Goal: Information Seeking & Learning: Compare options

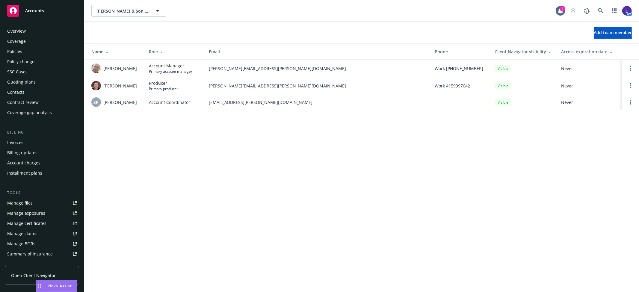
scroll to position [98, 0]
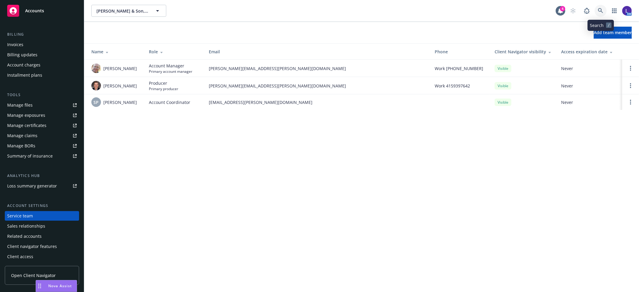
click at [600, 10] on icon at bounding box center [600, 10] width 5 height 5
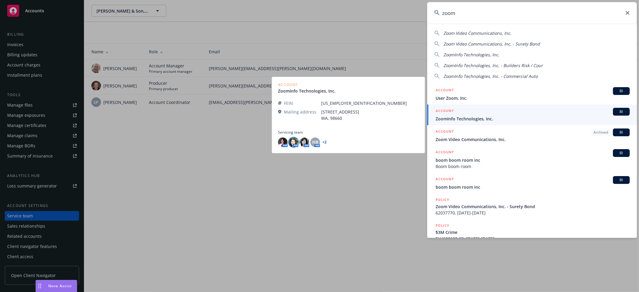
click at [294, 143] on img at bounding box center [294, 143] width 10 height 10
click at [321, 140] on div "AM AM AM HB AM + 2" at bounding box center [348, 143] width 141 height 10
click at [324, 141] on link "+ 2" at bounding box center [324, 143] width 4 height 4
click at [303, 140] on img at bounding box center [305, 143] width 10 height 10
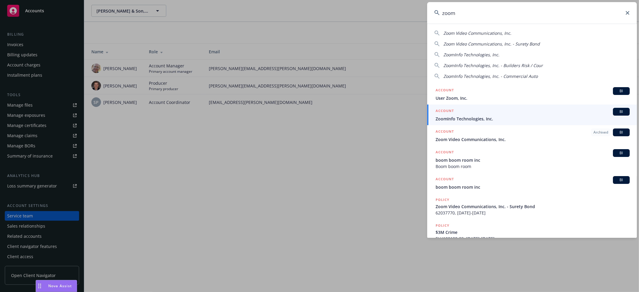
click at [468, 14] on input "zoom" at bounding box center [532, 13] width 210 height 22
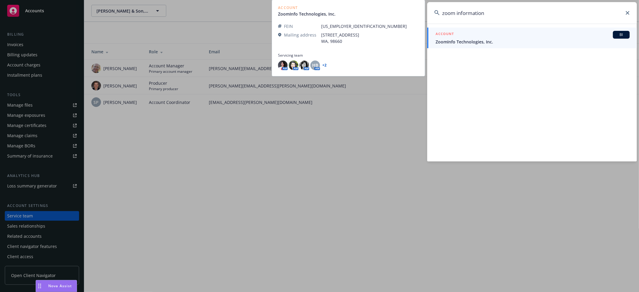
type input "zoom information"
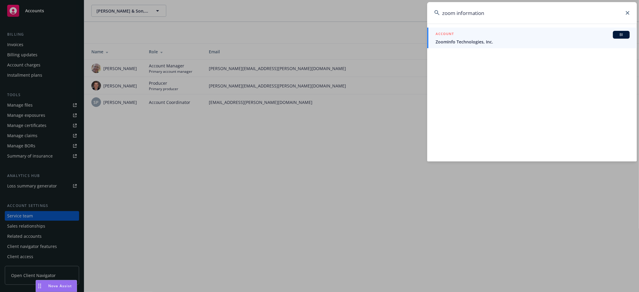
click at [456, 43] on span "ZoomInfo Technologies, Inc." at bounding box center [533, 42] width 194 height 6
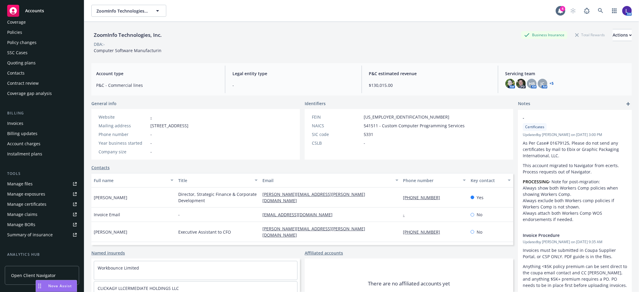
scroll to position [98, 0]
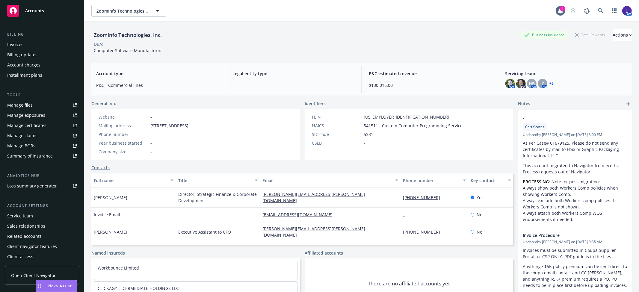
click at [30, 216] on div "Service team" at bounding box center [20, 216] width 26 height 10
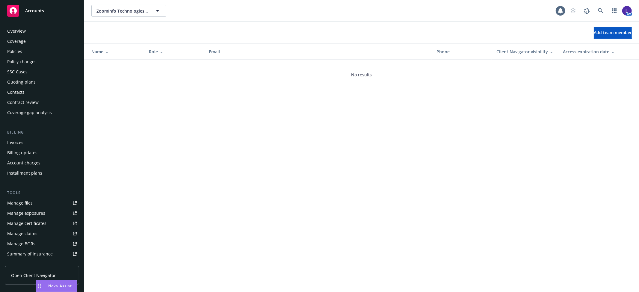
scroll to position [98, 0]
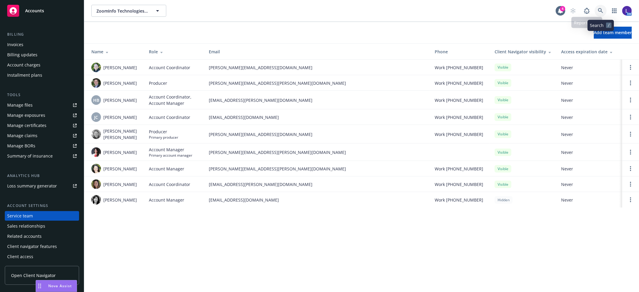
click at [598, 8] on icon at bounding box center [600, 10] width 5 height 5
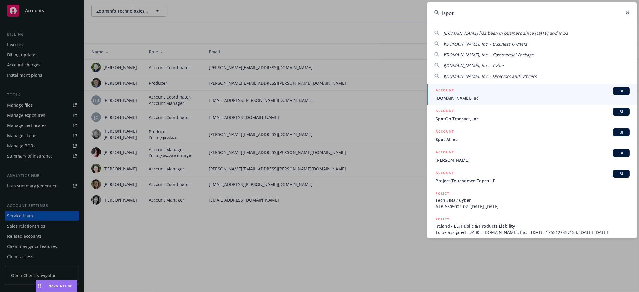
type input "ispot"
click at [466, 94] on div "ACCOUNT BI" at bounding box center [533, 91] width 194 height 8
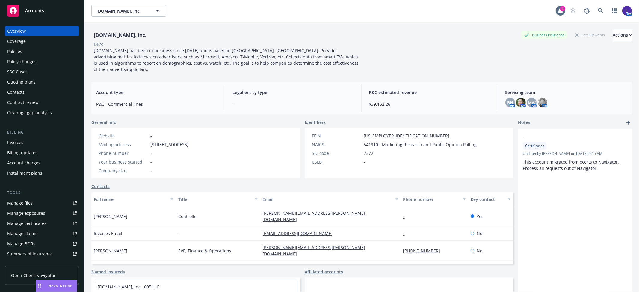
click at [14, 50] on div "Policies" at bounding box center [14, 52] width 15 height 10
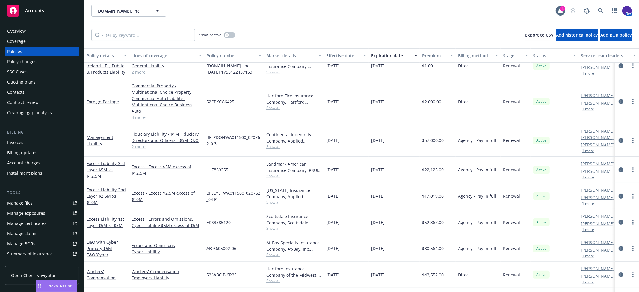
scroll to position [121, 0]
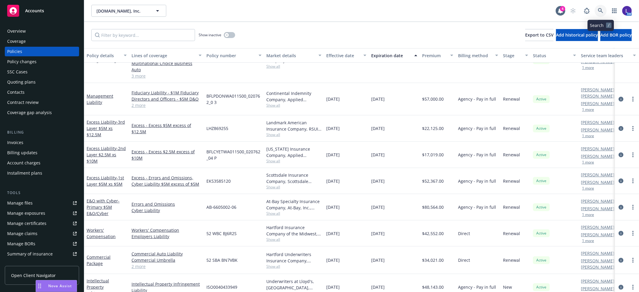
click at [597, 10] on link at bounding box center [601, 11] width 12 height 12
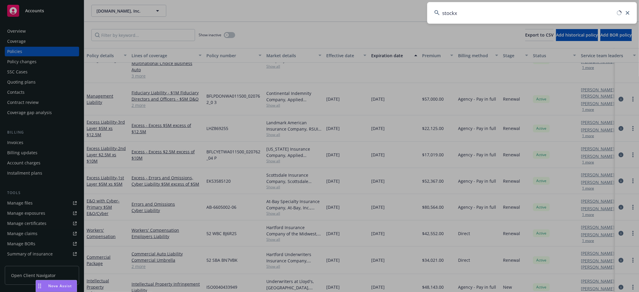
type input "stockx"
click at [471, 11] on input "stockx" at bounding box center [532, 13] width 210 height 22
click at [469, 13] on input "stockx" at bounding box center [532, 13] width 210 height 22
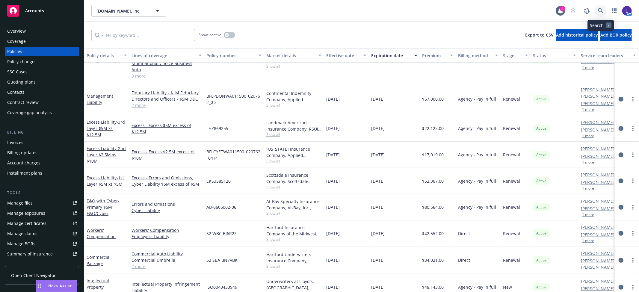
click at [599, 11] on icon at bounding box center [600, 10] width 5 height 5
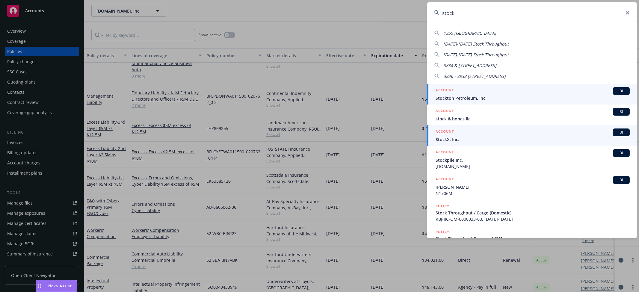
type input "stock"
click at [488, 135] on div "ACCOUNT BI" at bounding box center [533, 133] width 194 height 8
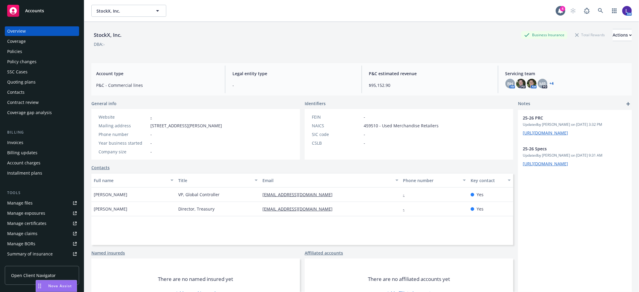
click at [34, 49] on div "Policies" at bounding box center [42, 52] width 70 height 10
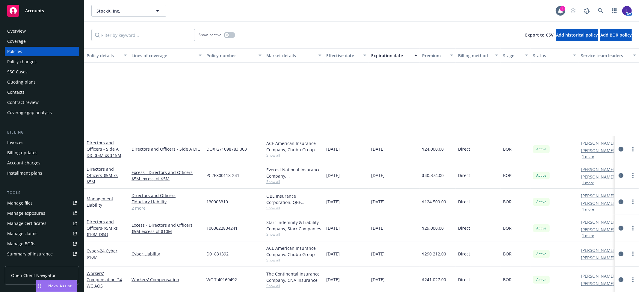
scroll to position [338, 0]
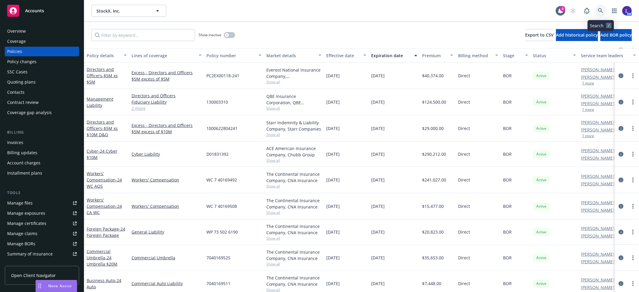
click at [600, 10] on icon at bounding box center [600, 10] width 5 height 5
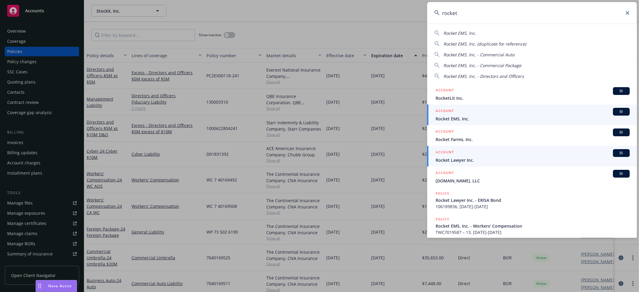
type input "rocket"
click at [470, 160] on span "Rocket Lawyer Inc." at bounding box center [533, 160] width 194 height 6
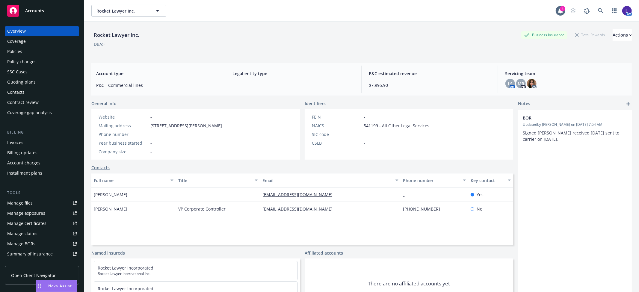
click at [16, 54] on div "Policies" at bounding box center [14, 52] width 15 height 10
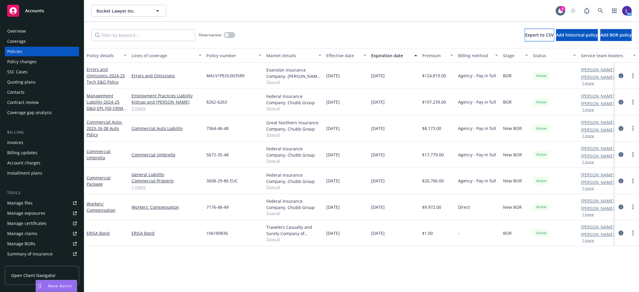
drag, startPoint x: 477, startPoint y: 34, endPoint x: 344, endPoint y: 157, distance: 181.7
click at [344, 157] on div "Show inactive Export to CSV Add historical policy Add BOR policy Policy details…" at bounding box center [361, 157] width 555 height 270
click at [622, 127] on icon "circleInformation" at bounding box center [621, 128] width 5 height 5
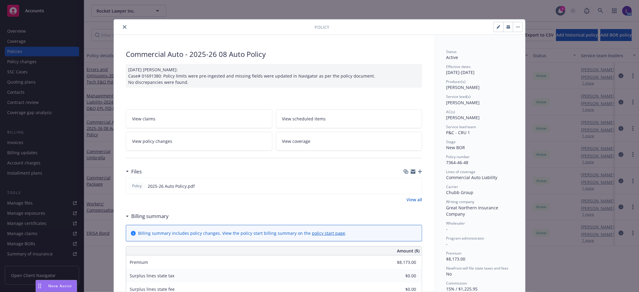
click at [123, 29] on button "close" at bounding box center [124, 26] width 7 height 7
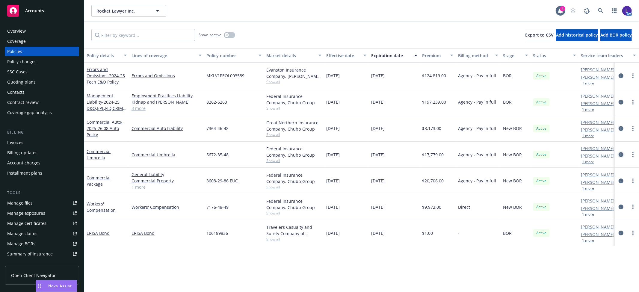
click at [621, 154] on icon "circleInformation" at bounding box center [621, 154] width 5 height 5
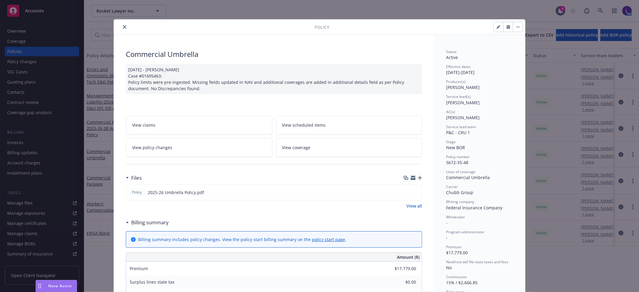
click at [124, 28] on button "close" at bounding box center [124, 26] width 7 height 7
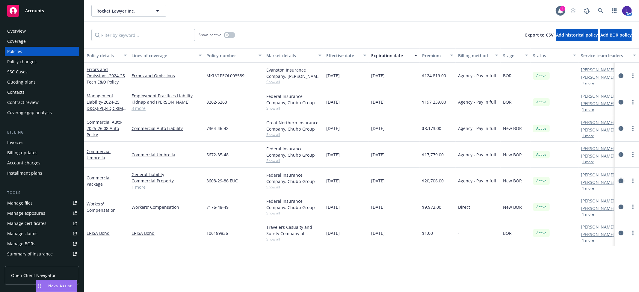
click at [618, 181] on link "circleInformation" at bounding box center [620, 180] width 7 height 7
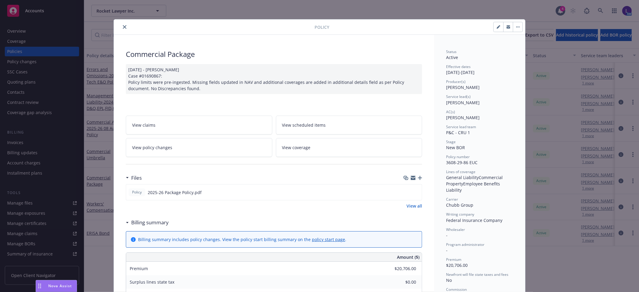
click at [123, 27] on icon "close" at bounding box center [125, 27] width 4 height 4
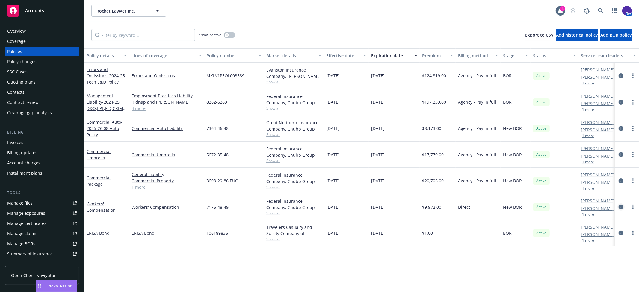
click at [619, 207] on icon "circleInformation" at bounding box center [621, 207] width 5 height 5
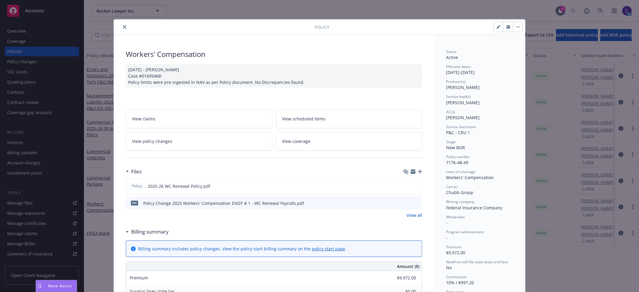
click at [123, 28] on icon "close" at bounding box center [125, 27] width 4 height 4
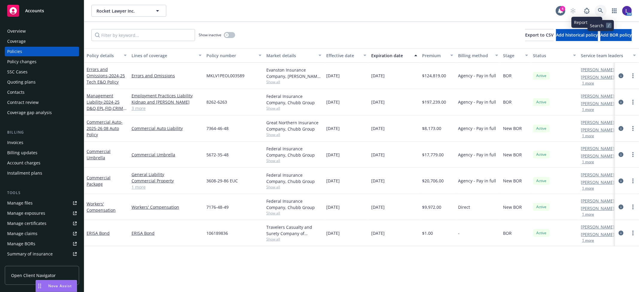
click at [602, 11] on icon at bounding box center [600, 10] width 5 height 5
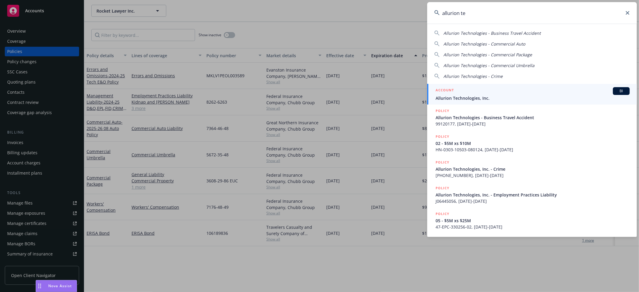
type input "allurion te"
click at [471, 93] on div "ACCOUNT BI" at bounding box center [533, 91] width 194 height 8
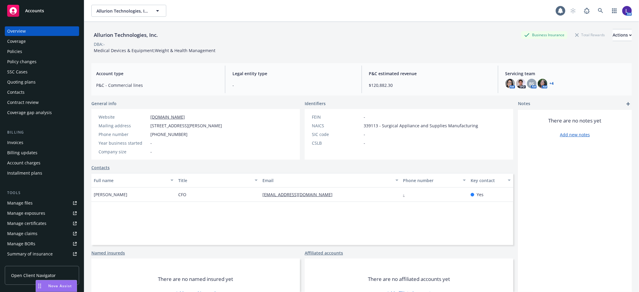
click at [25, 47] on div "Policies" at bounding box center [42, 52] width 70 height 10
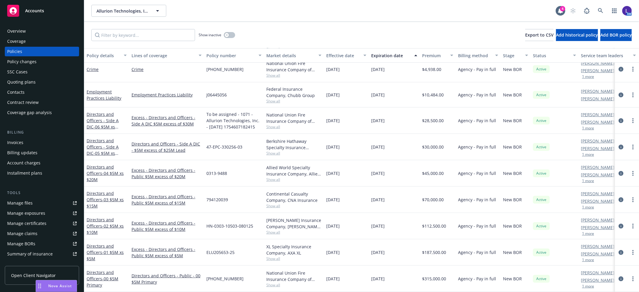
scroll to position [229, 0]
click at [603, 9] on icon at bounding box center [600, 10] width 5 height 5
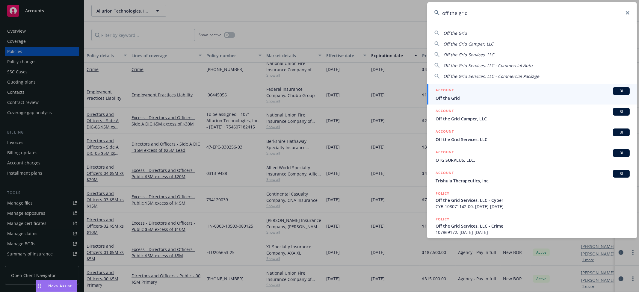
type input "off the grid"
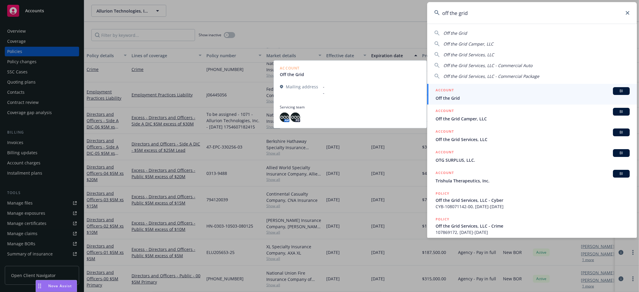
click at [443, 95] on span "Off the Grid" at bounding box center [533, 98] width 194 height 6
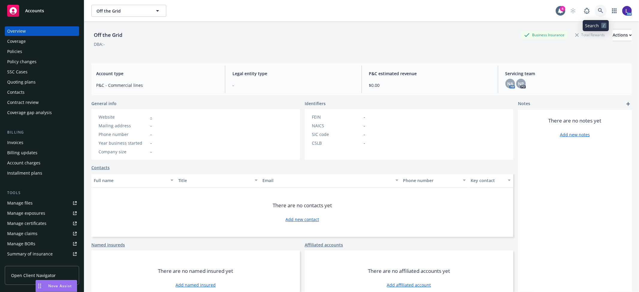
click at [595, 11] on link at bounding box center [601, 11] width 12 height 12
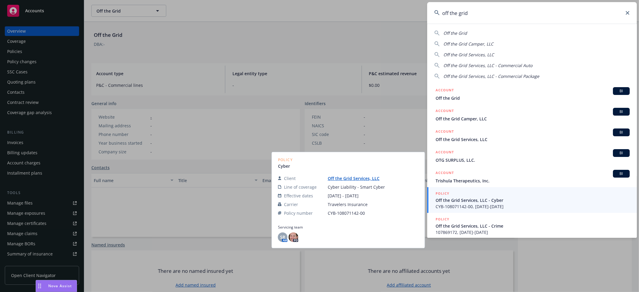
type input "off the grid"
click at [445, 201] on span "Off the Grid Services, LLC - Cyber" at bounding box center [533, 200] width 194 height 6
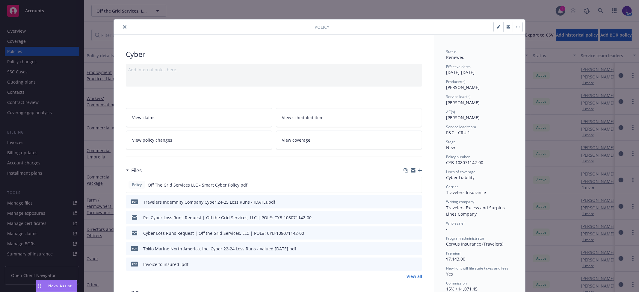
click at [123, 28] on icon "close" at bounding box center [125, 27] width 4 height 4
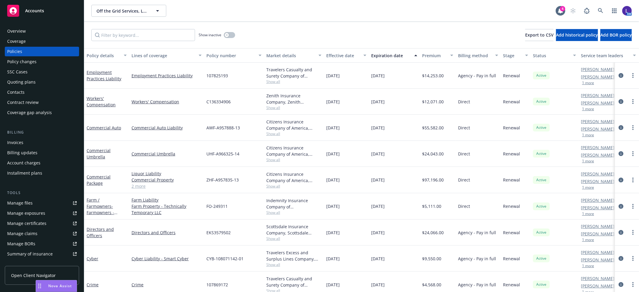
click at [20, 31] on div "Overview" at bounding box center [16, 31] width 19 height 10
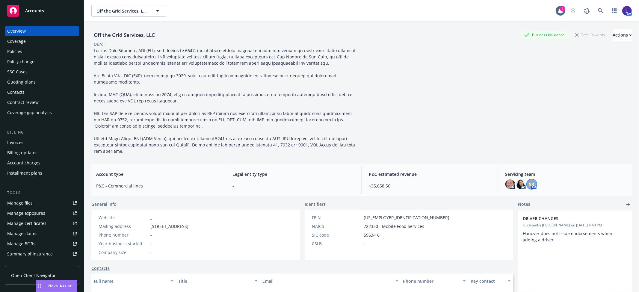
click at [529, 184] on span "SR" at bounding box center [531, 184] width 5 height 6
click at [506, 184] on img at bounding box center [510, 184] width 10 height 10
click at [516, 184] on img at bounding box center [521, 184] width 10 height 10
click at [595, 11] on link at bounding box center [601, 11] width 12 height 12
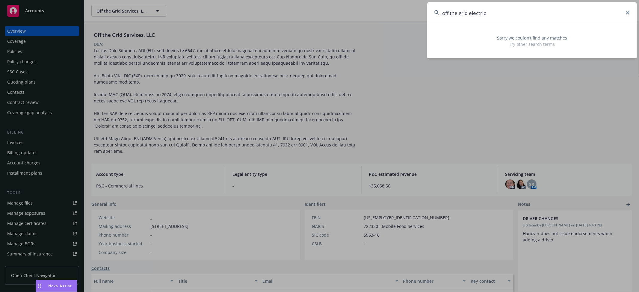
click at [499, 17] on input "off the grid electric" at bounding box center [532, 13] width 210 height 22
drag, startPoint x: 504, startPoint y: 13, endPoint x: 425, endPoint y: 14, distance: 79.7
click at [425, 14] on div "off the grid electric Sorry we couldn’t find any matches Try other search terms" at bounding box center [319, 146] width 639 height 292
type input "zoya"
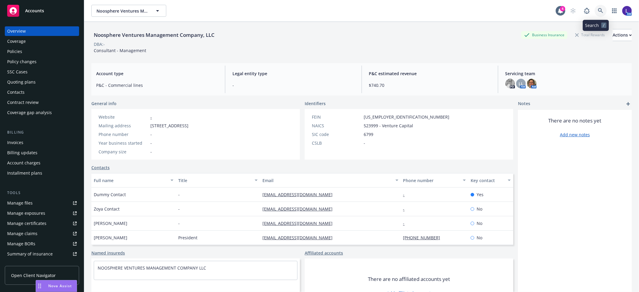
click at [598, 9] on icon at bounding box center [600, 10] width 5 height 5
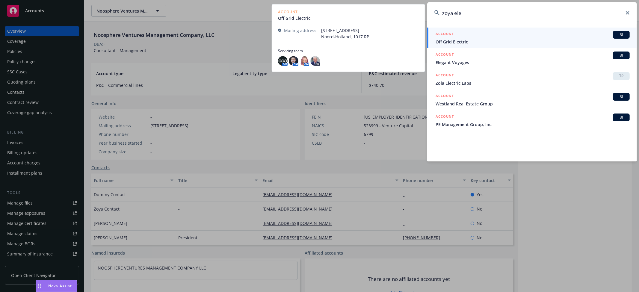
type input "zoya ele"
click at [451, 40] on span "Off Grid Electric" at bounding box center [533, 42] width 194 height 6
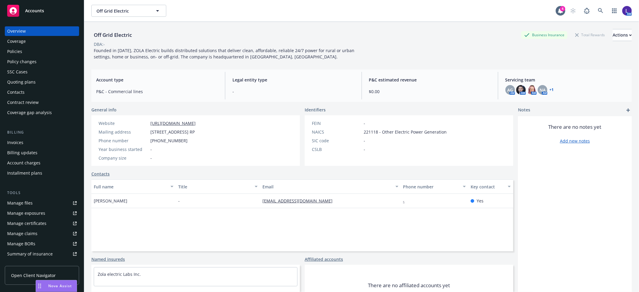
click at [22, 49] on div "Policies" at bounding box center [42, 52] width 70 height 10
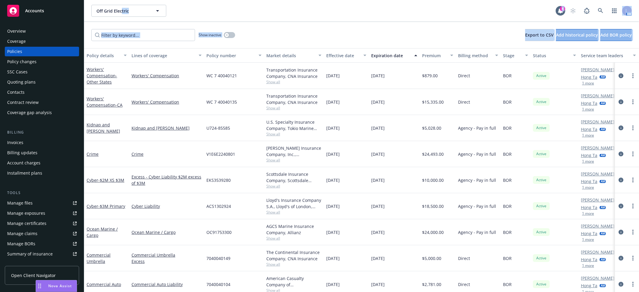
drag, startPoint x: 127, startPoint y: 30, endPoint x: 321, endPoint y: 63, distance: 196.6
click at [200, 56] on div "Off Grid Electric Off Grid Electric 4 AM Show inactive Export to CSV Add histor…" at bounding box center [361, 146] width 555 height 292
click at [600, 8] on icon at bounding box center [600, 10] width 5 height 5
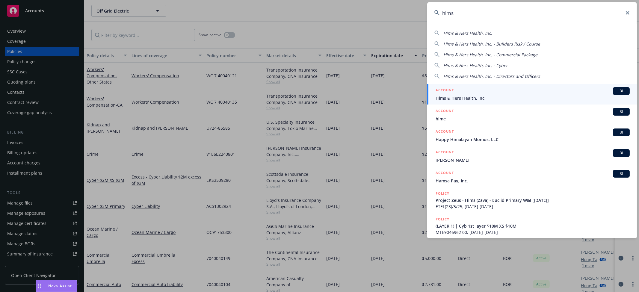
type input "hims"
click at [495, 90] on div "ACCOUNT BI" at bounding box center [533, 91] width 194 height 8
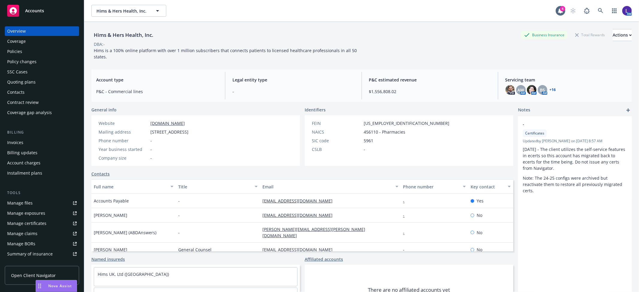
click at [14, 49] on div "Policies" at bounding box center [14, 52] width 15 height 10
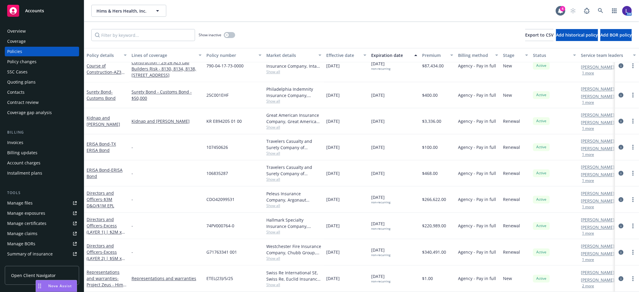
scroll to position [983, 0]
click at [601, 6] on link at bounding box center [601, 11] width 12 height 12
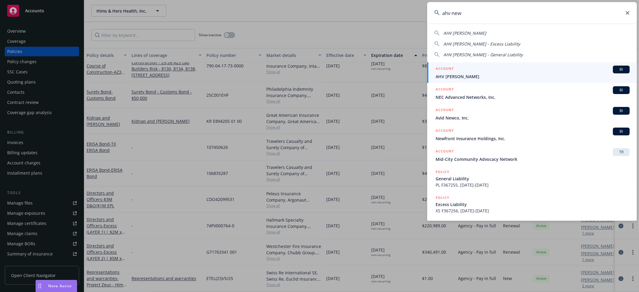
type input "ahv new"
click at [482, 75] on span "AHV [PERSON_NAME]" at bounding box center [533, 76] width 194 height 6
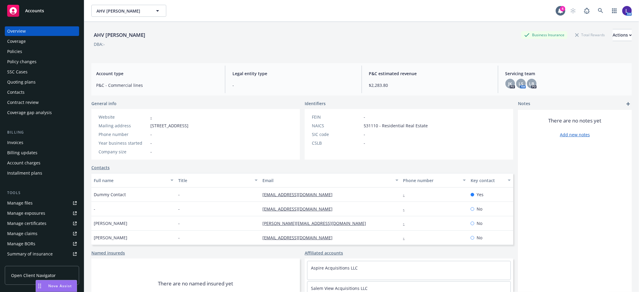
click at [16, 50] on div "Policies" at bounding box center [14, 52] width 15 height 10
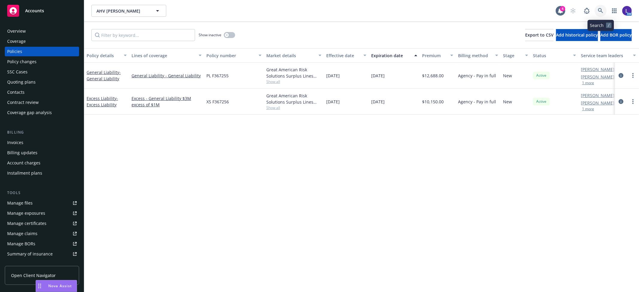
click at [599, 7] on link at bounding box center [601, 11] width 12 height 12
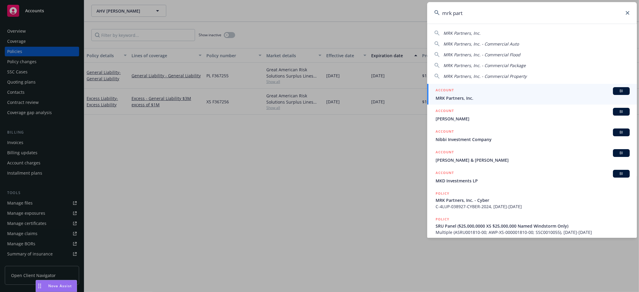
type input "mrk part"
click at [466, 93] on div "ACCOUNT BI" at bounding box center [533, 91] width 194 height 8
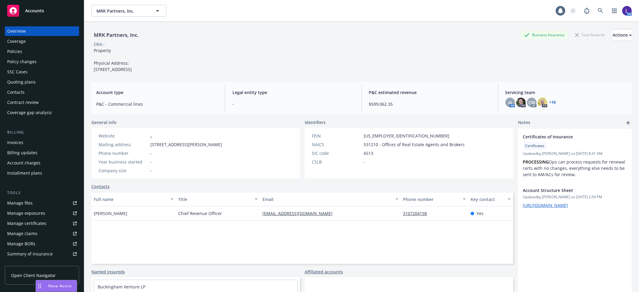
click at [13, 50] on div "Policies" at bounding box center [14, 52] width 15 height 10
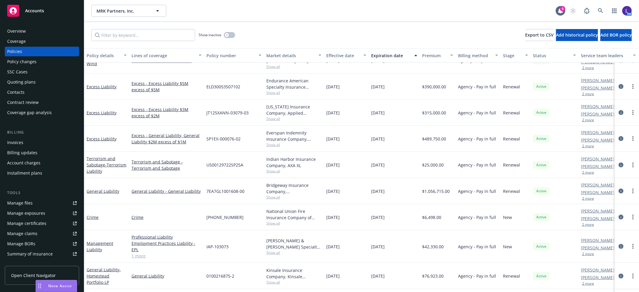
scroll to position [684, 0]
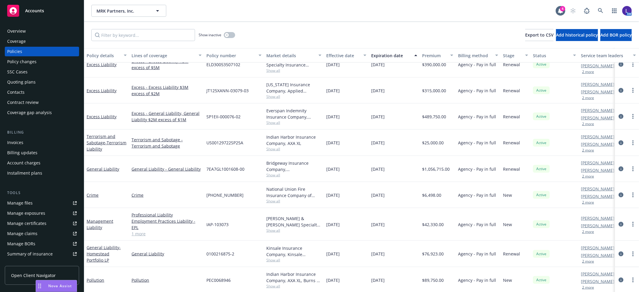
click at [589, 260] on button "2 more" at bounding box center [588, 262] width 12 height 4
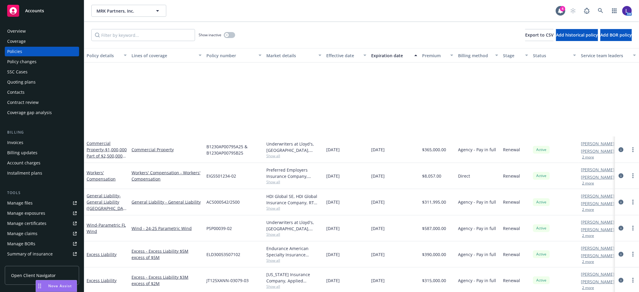
scroll to position [632, 0]
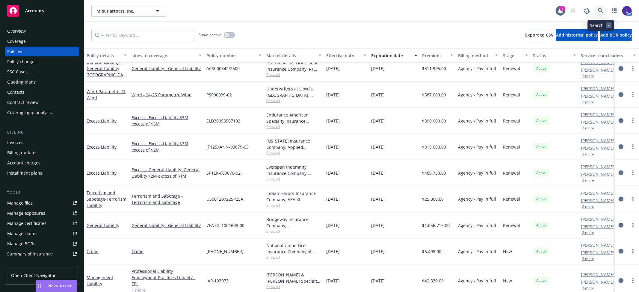
click at [597, 12] on link at bounding box center [601, 11] width 12 height 12
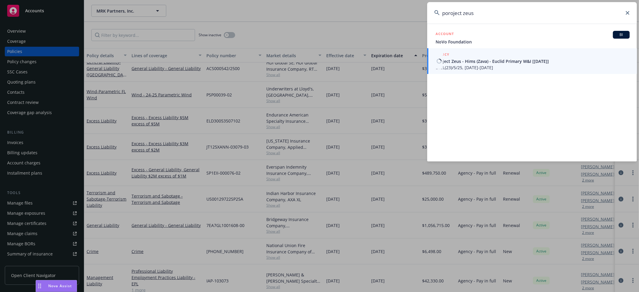
type input "poroject zeus"
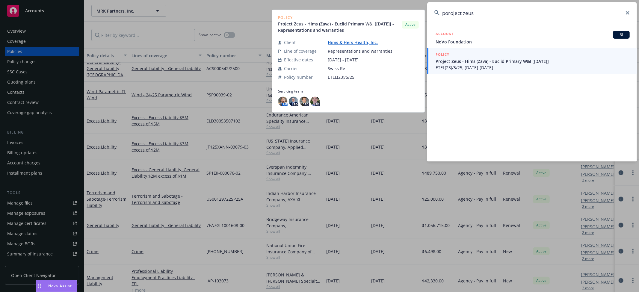
click at [448, 65] on span "ETEL(23)/5/25, [DATE]-[DATE]" at bounding box center [533, 67] width 194 height 6
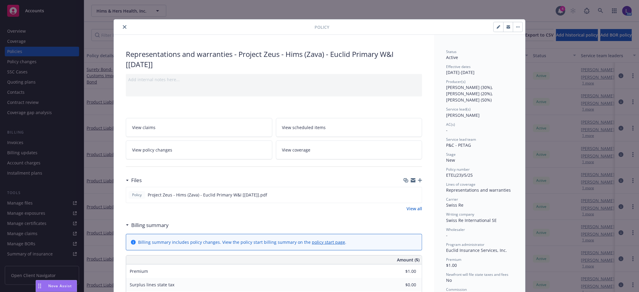
drag, startPoint x: 122, startPoint y: 26, endPoint x: 138, endPoint y: 26, distance: 16.5
click at [123, 26] on icon "close" at bounding box center [125, 27] width 4 height 4
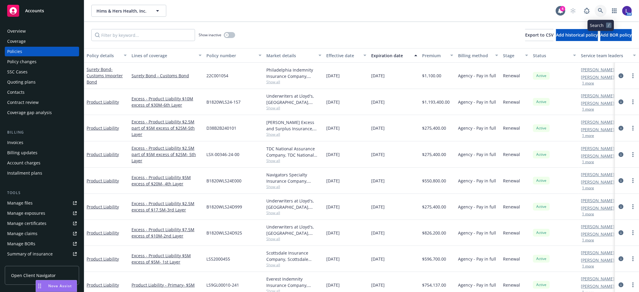
click at [599, 13] on icon at bounding box center [600, 10] width 5 height 5
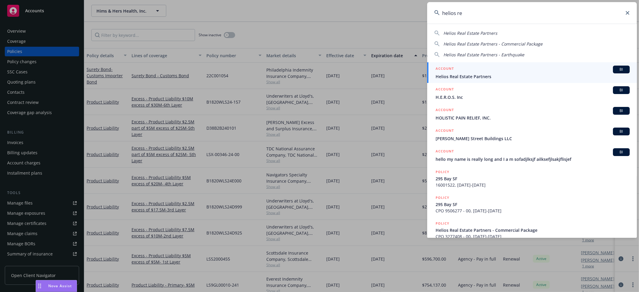
type input "helios re"
click at [479, 76] on span "Helios Real Estate Partners" at bounding box center [533, 76] width 194 height 6
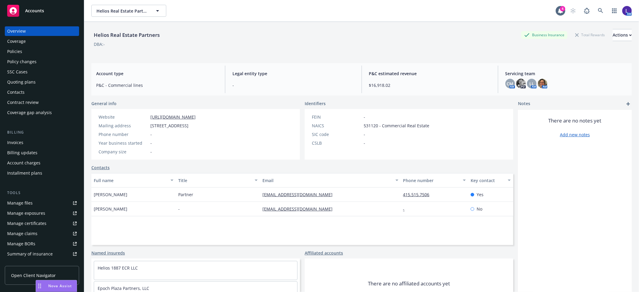
click at [14, 50] on div "Policies" at bounding box center [14, 52] width 15 height 10
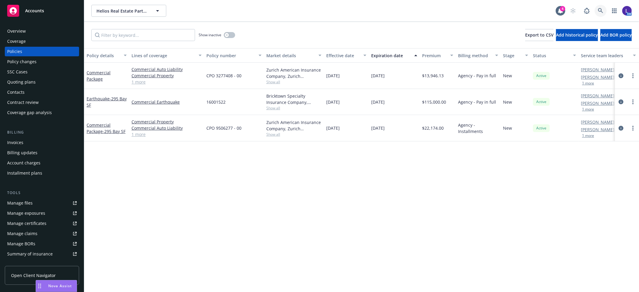
click at [597, 9] on link at bounding box center [601, 11] width 12 height 12
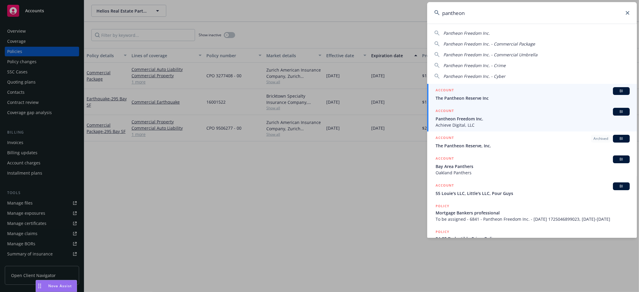
type input "pantheon"
click at [449, 120] on span "Pantheon Freedom Inc." at bounding box center [533, 119] width 194 height 6
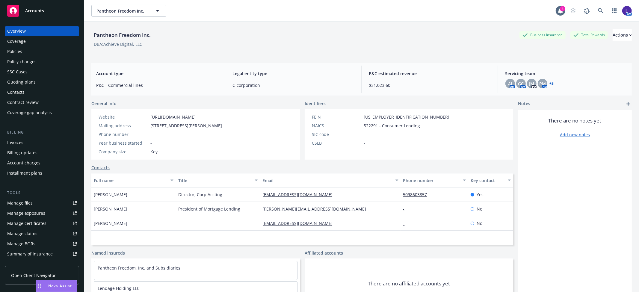
click at [26, 50] on div "Policies" at bounding box center [42, 52] width 70 height 10
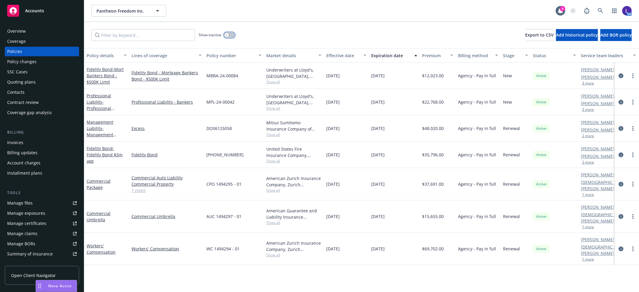
click at [230, 34] on button "button" at bounding box center [229, 35] width 11 height 6
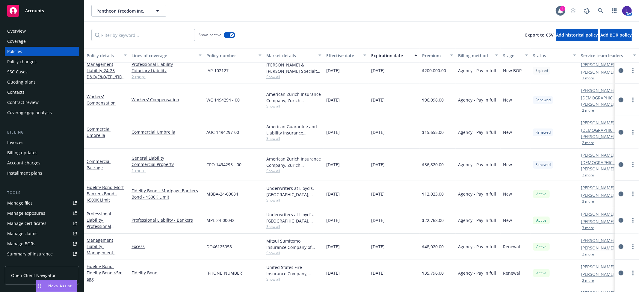
scroll to position [932, 0]
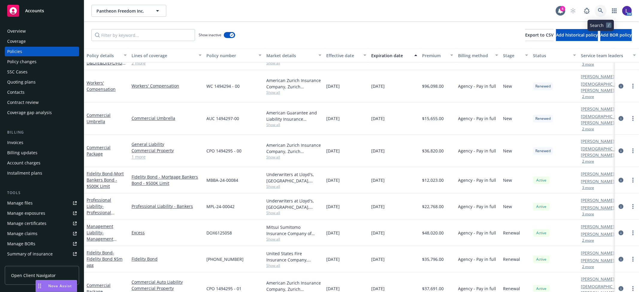
click at [599, 10] on icon at bounding box center [600, 10] width 5 height 5
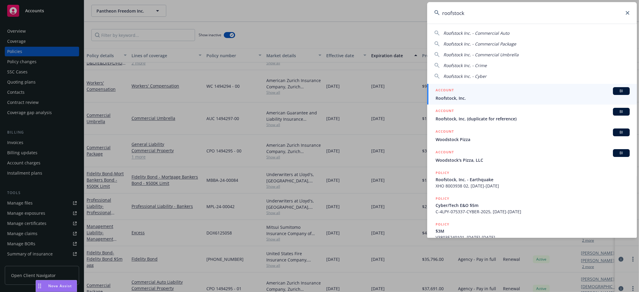
type input "roofstock"
click at [472, 94] on div "ACCOUNT BI" at bounding box center [533, 91] width 194 height 8
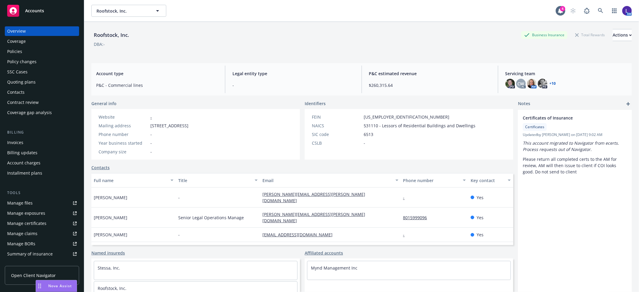
click at [11, 49] on div "Policies" at bounding box center [14, 52] width 15 height 10
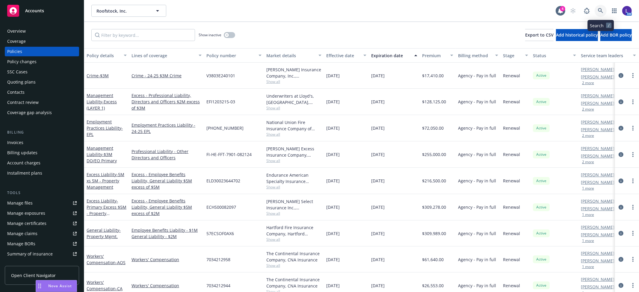
click at [599, 10] on icon at bounding box center [600, 10] width 5 height 5
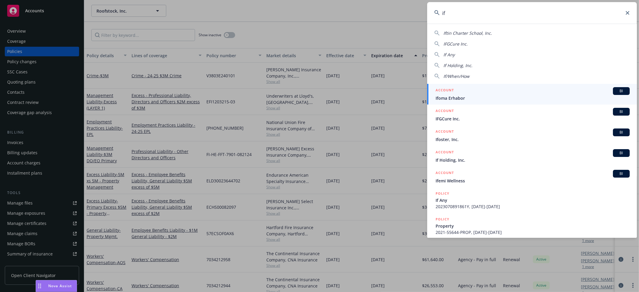
type input "i"
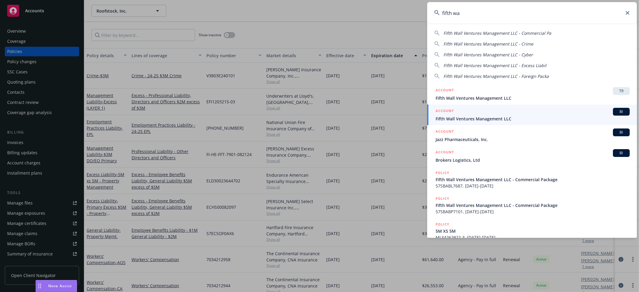
type input "fifth wa"
click at [457, 118] on span "Fifth Wall Ventures Management LLC" at bounding box center [533, 119] width 194 height 6
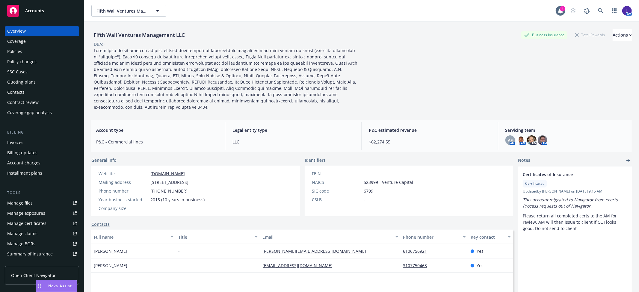
click at [9, 47] on div "Policies" at bounding box center [14, 52] width 15 height 10
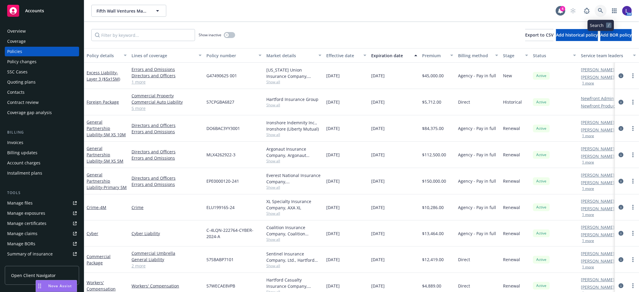
click at [596, 8] on link at bounding box center [601, 11] width 12 height 12
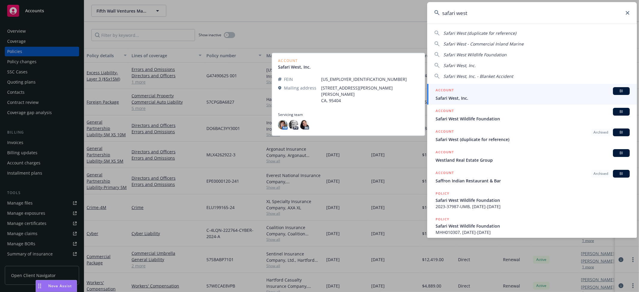
type input "safari west"
click at [457, 96] on span "Safari West, Inc." at bounding box center [533, 98] width 194 height 6
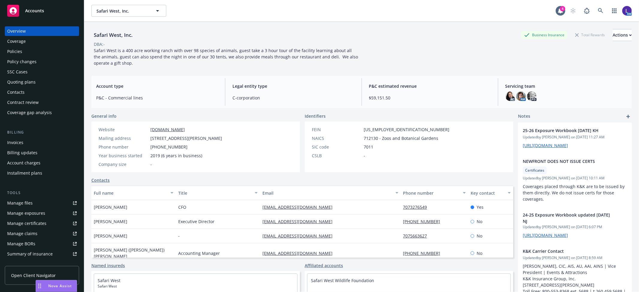
click at [14, 49] on div "Policies" at bounding box center [14, 52] width 15 height 10
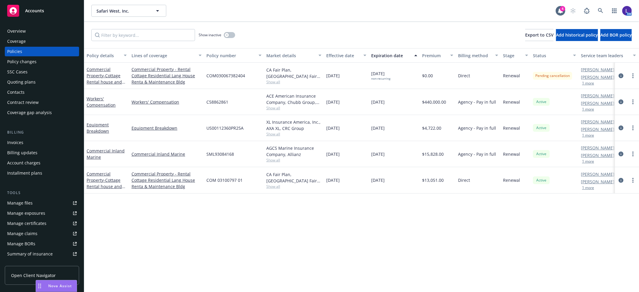
drag, startPoint x: 380, startPoint y: 272, endPoint x: 383, endPoint y: 273, distance: 4.1
click at [382, 271] on div "Policy details Lines of coverage Policy number Market details Effective date Ex…" at bounding box center [361, 170] width 555 height 244
click at [228, 34] on div "button" at bounding box center [227, 35] width 4 height 4
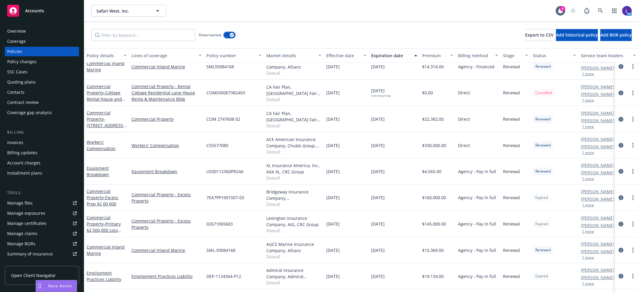
scroll to position [1498, 0]
click at [525, 34] on span "Export to CSV" at bounding box center [539, 35] width 28 height 6
click at [600, 10] on icon at bounding box center [600, 10] width 5 height 5
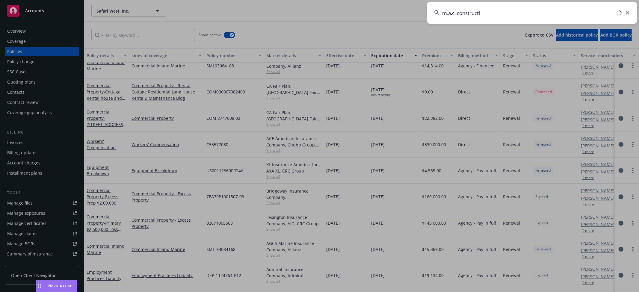
drag, startPoint x: 479, startPoint y: 12, endPoint x: 435, endPoint y: 12, distance: 44.0
click at [433, 11] on input "m.a.c. constructi" at bounding box center [532, 13] width 210 height 22
type input "M.A.C. Construction"
click at [493, 16] on input "M.A.C. Construction" at bounding box center [532, 13] width 210 height 22
click at [493, 11] on input "M.A.C. Construction" at bounding box center [532, 13] width 210 height 22
